Goal: Browse casually: Explore the website without a specific task or goal

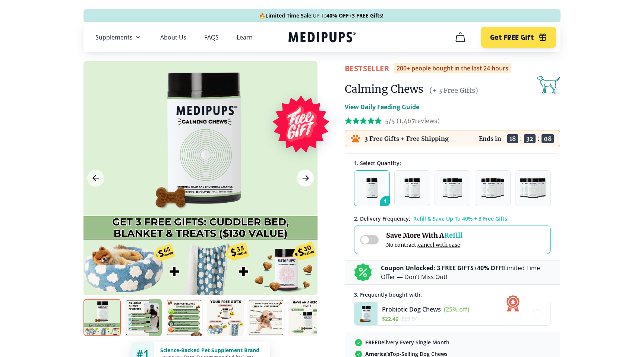
click at [308, 175] on icon "Next Image" at bounding box center [305, 178] width 9 height 9
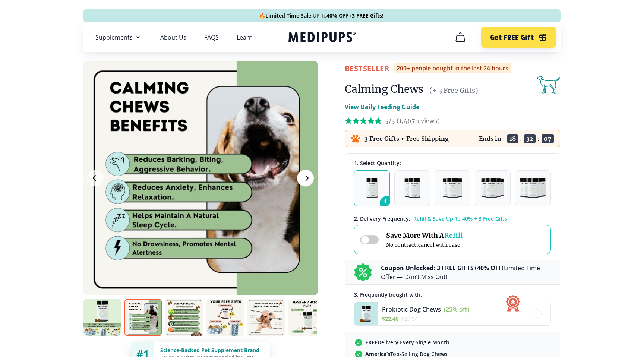
click at [308, 175] on icon "Next Image" at bounding box center [305, 178] width 9 height 9
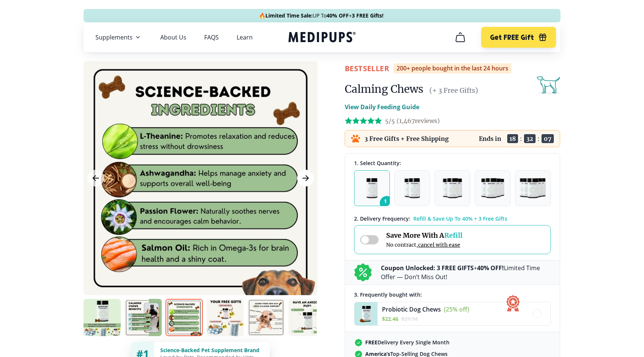
click at [308, 175] on icon "Next Image" at bounding box center [305, 178] width 9 height 9
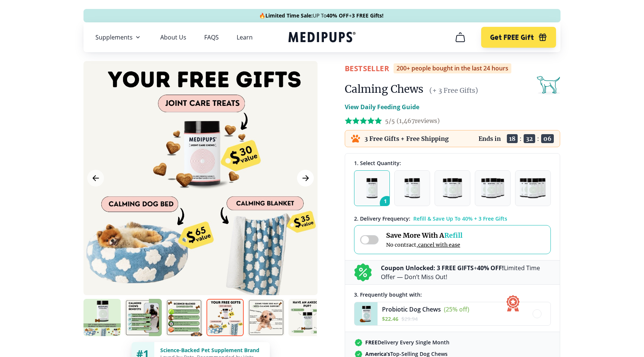
click at [308, 175] on icon "Next Image" at bounding box center [305, 178] width 9 height 9
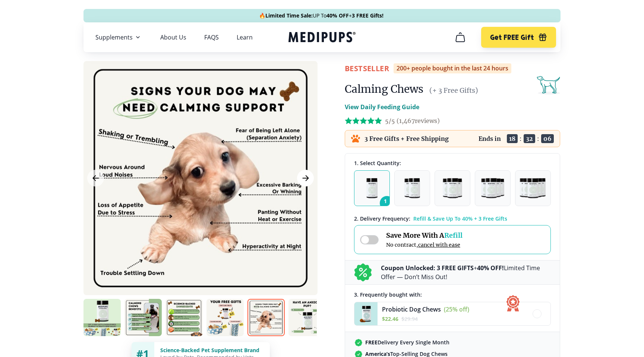
click at [308, 175] on icon "Next Image" at bounding box center [305, 178] width 9 height 9
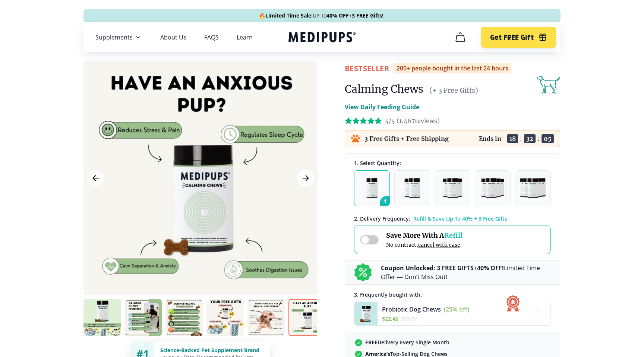
click at [308, 175] on icon "Next Image" at bounding box center [305, 178] width 9 height 9
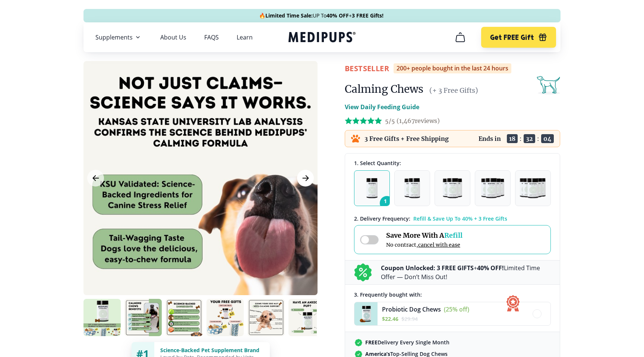
click at [309, 175] on icon "Next Image" at bounding box center [305, 178] width 9 height 9
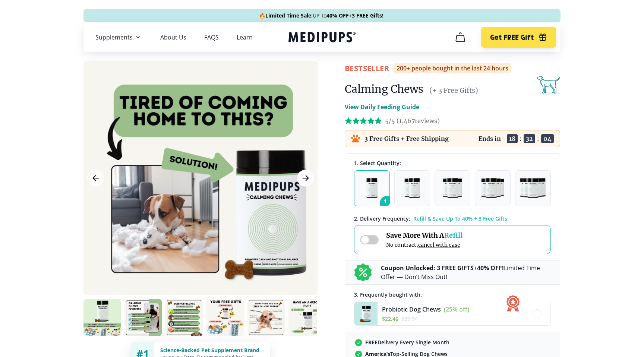
click at [309, 175] on icon "Next Image" at bounding box center [305, 178] width 9 height 9
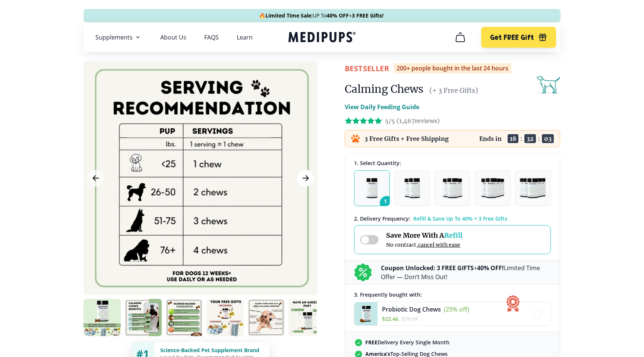
click at [309, 175] on icon "Next Image" at bounding box center [305, 178] width 9 height 9
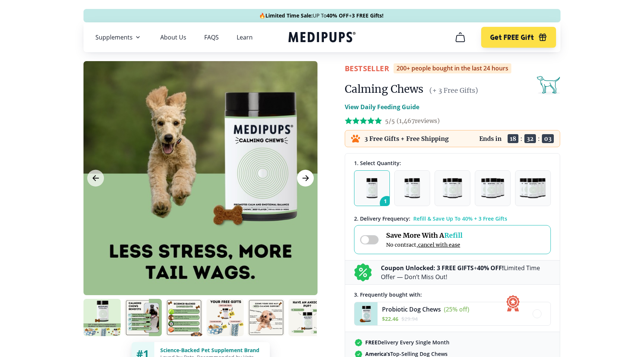
click at [309, 175] on icon "Next Image" at bounding box center [305, 178] width 9 height 9
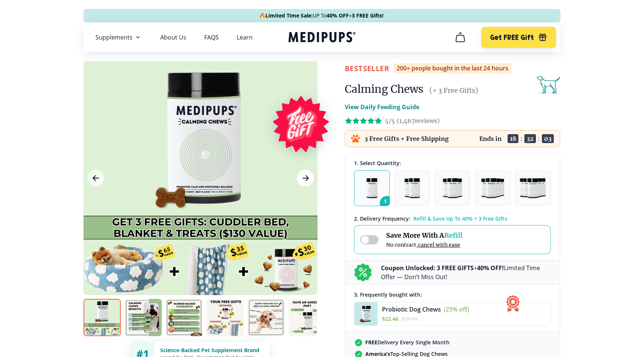
click at [309, 175] on icon "Next Image" at bounding box center [305, 178] width 9 height 9
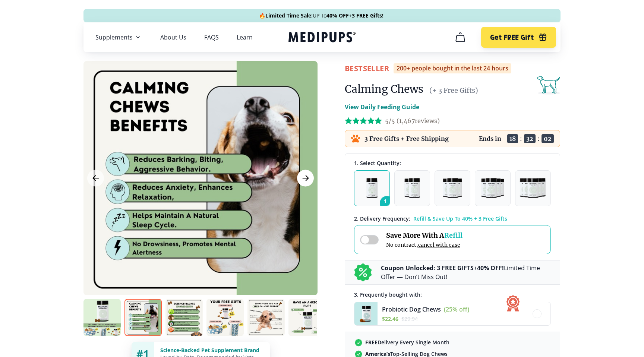
click at [309, 175] on icon "Next Image" at bounding box center [305, 178] width 9 height 9
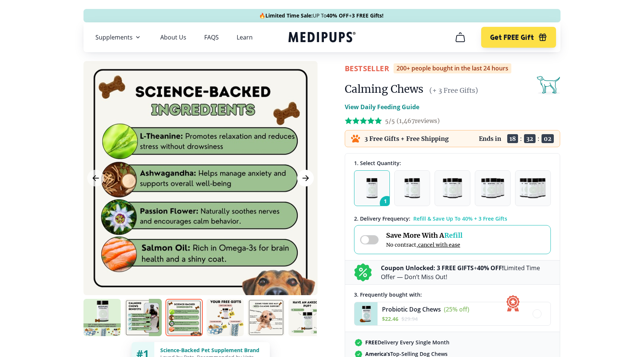
click at [309, 175] on icon "Next Image" at bounding box center [305, 178] width 9 height 9
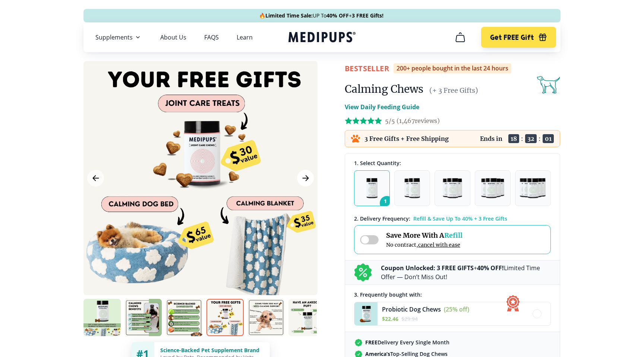
click at [309, 175] on icon "Next Image" at bounding box center [305, 178] width 9 height 9
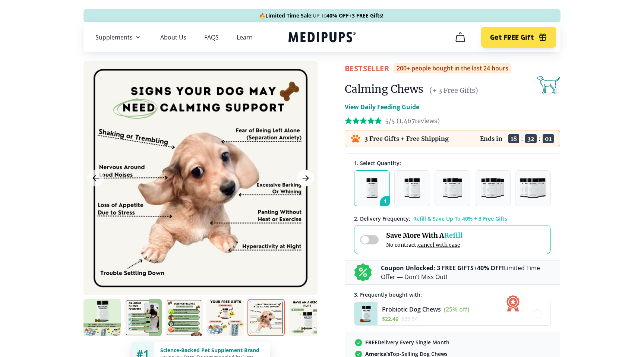
click at [309, 175] on icon "Next Image" at bounding box center [305, 178] width 9 height 9
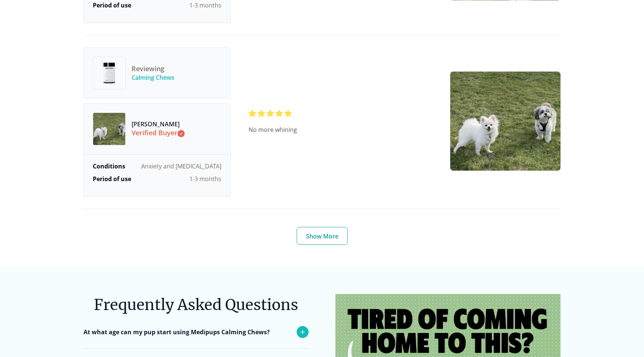
scroll to position [3018, 0]
